Goal: Information Seeking & Learning: Compare options

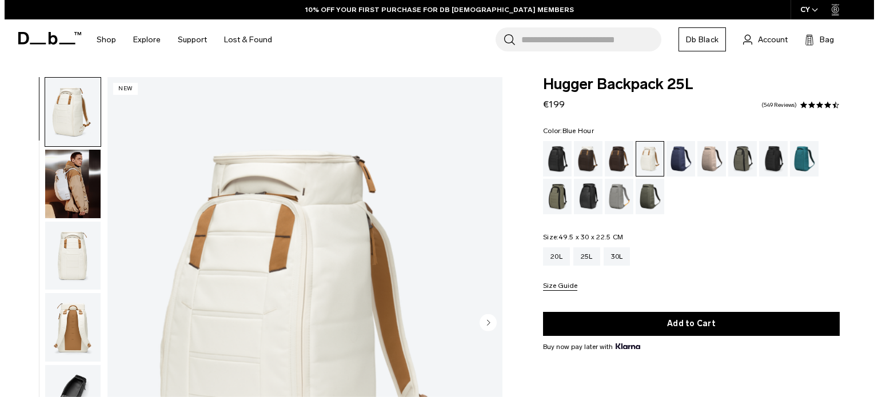
scroll to position [57, 0]
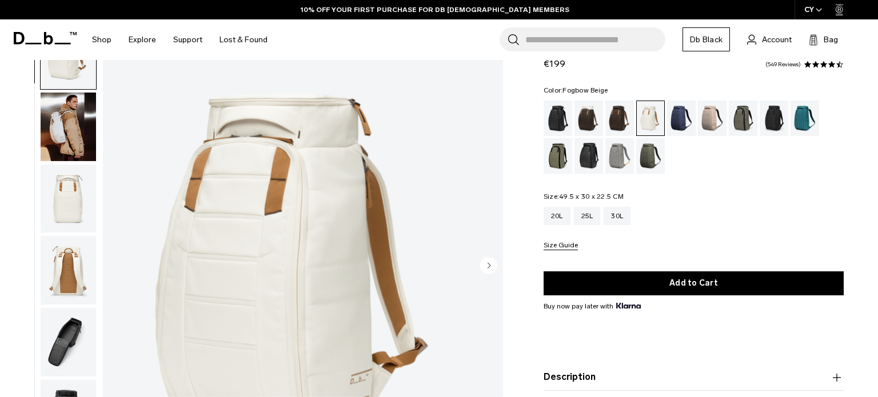
click at [706, 122] on div "Fogbow Beige" at bounding box center [712, 118] width 29 height 35
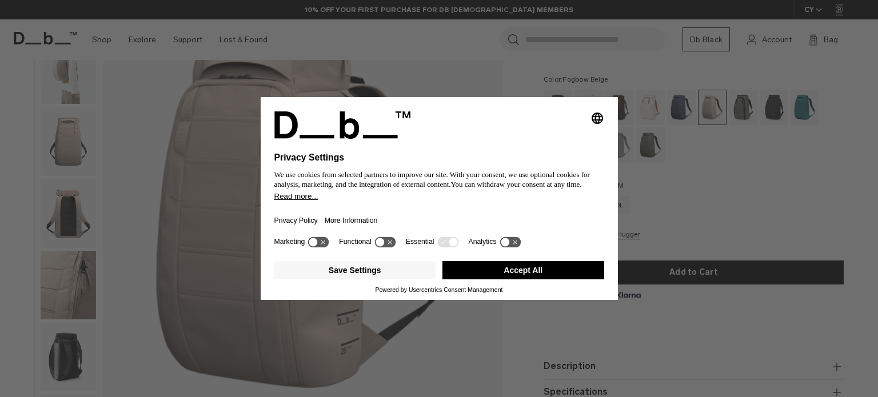
click at [471, 271] on button "Accept All" at bounding box center [523, 270] width 162 height 18
click at [577, 266] on button "Accept All" at bounding box center [523, 270] width 162 height 18
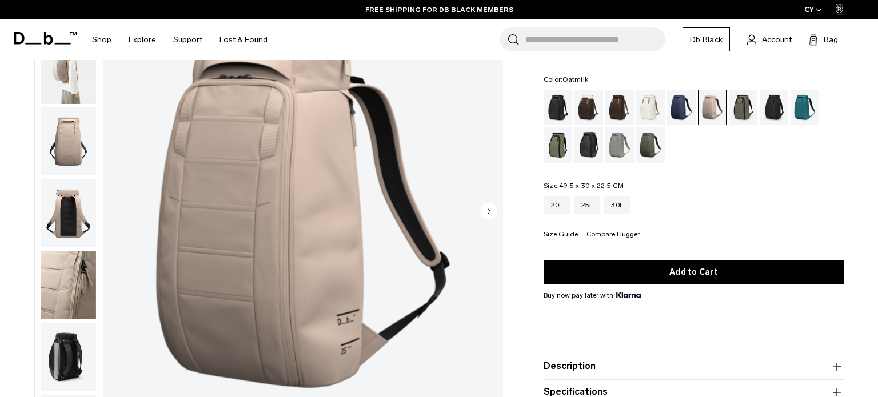
click at [640, 107] on div "Oatmilk" at bounding box center [650, 107] width 29 height 35
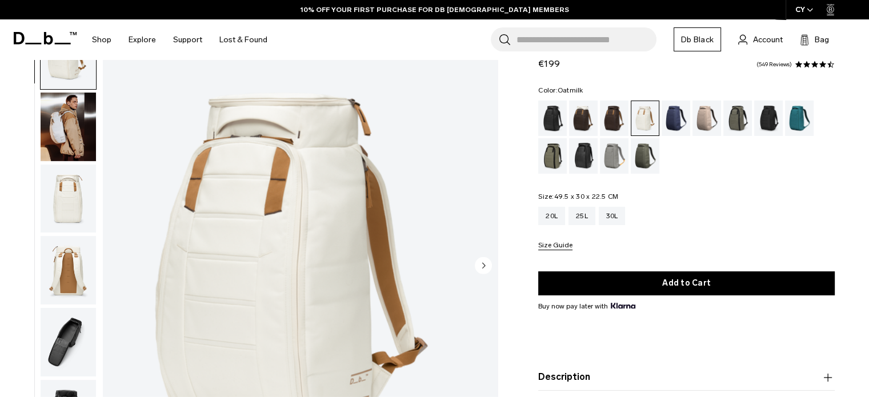
scroll to position [57, 0]
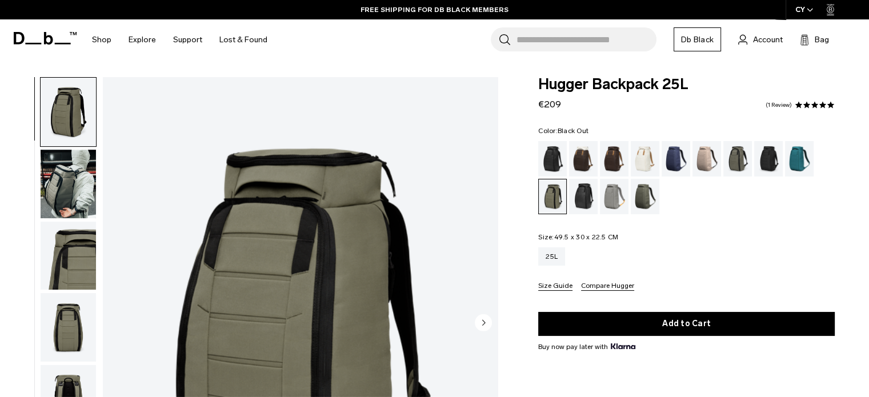
click at [557, 155] on div "Black Out" at bounding box center [552, 158] width 29 height 35
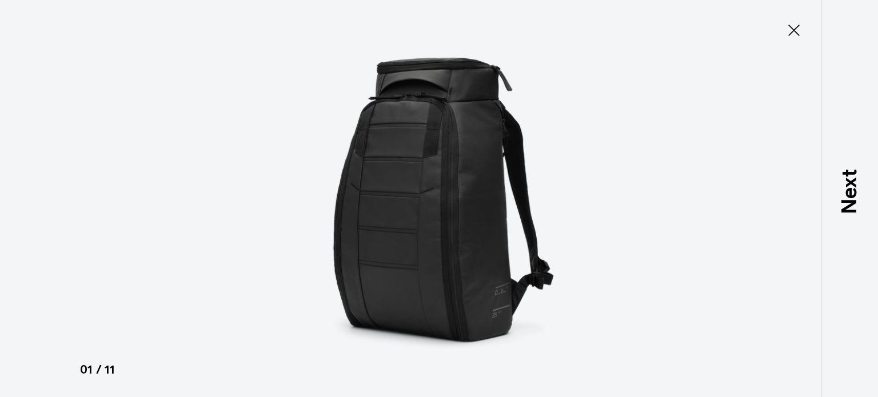
click at [377, 189] on img at bounding box center [439, 198] width 514 height 397
click at [795, 18] on div at bounding box center [439, 198] width 878 height 397
click at [798, 31] on icon at bounding box center [793, 30] width 18 height 18
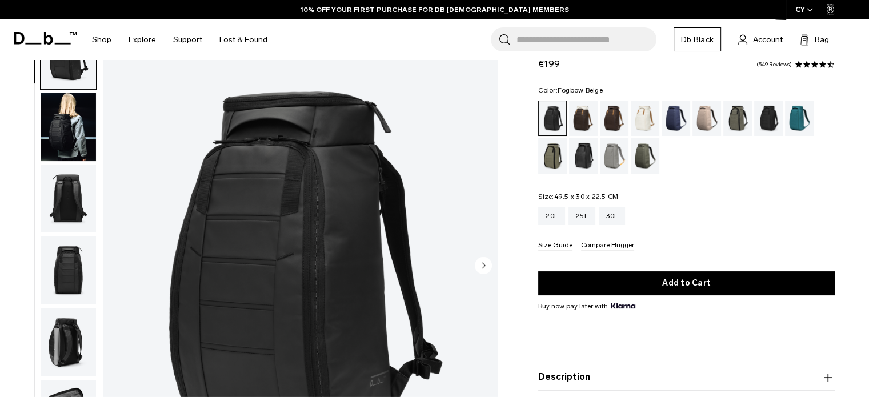
click at [701, 114] on div "Fogbow Beige" at bounding box center [706, 118] width 29 height 35
